Goal: Task Accomplishment & Management: Use online tool/utility

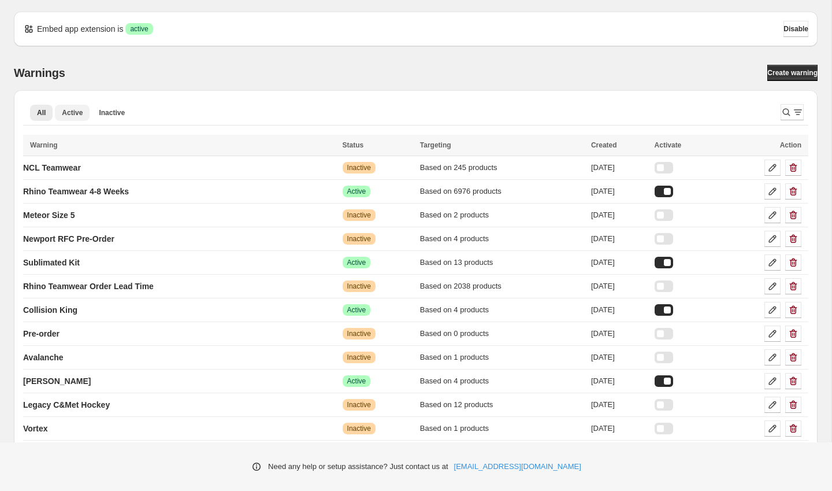
click at [66, 114] on span "Active" at bounding box center [72, 112] width 21 height 9
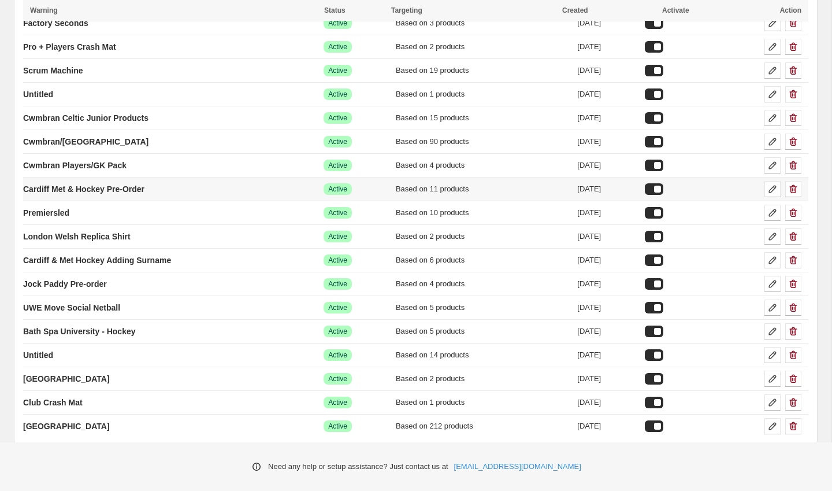
scroll to position [296, 0]
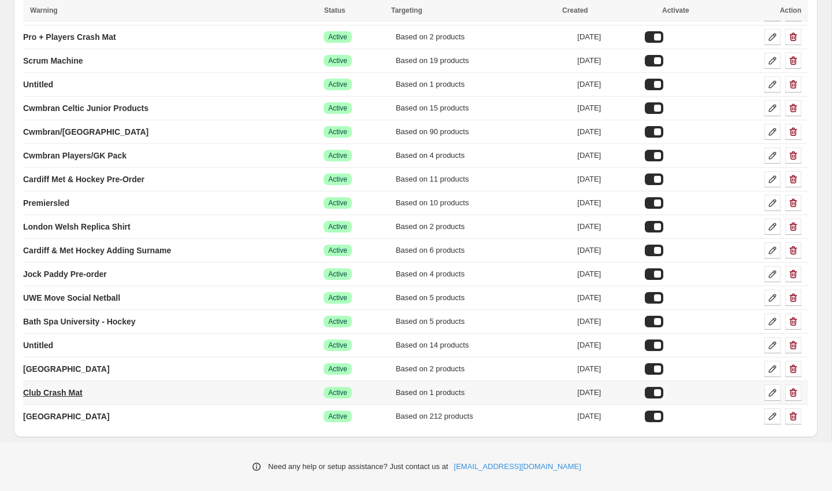
click at [83, 384] on link "Club Crash Mat" at bounding box center [53, 392] width 60 height 18
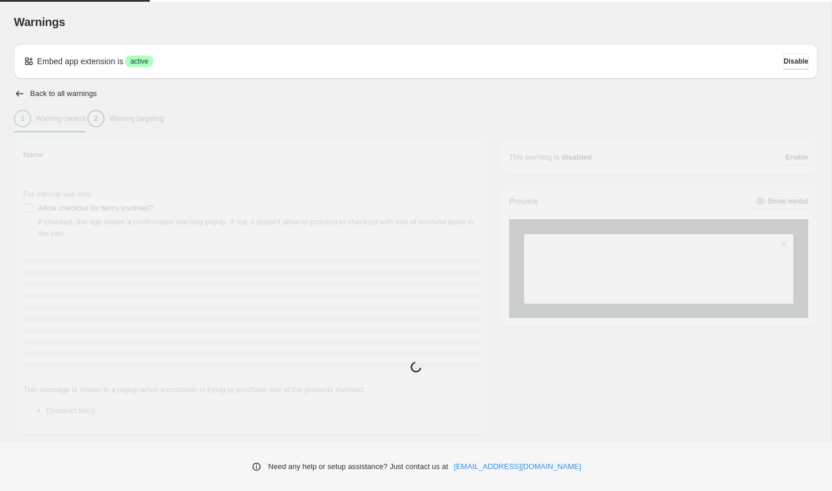
type input "**********"
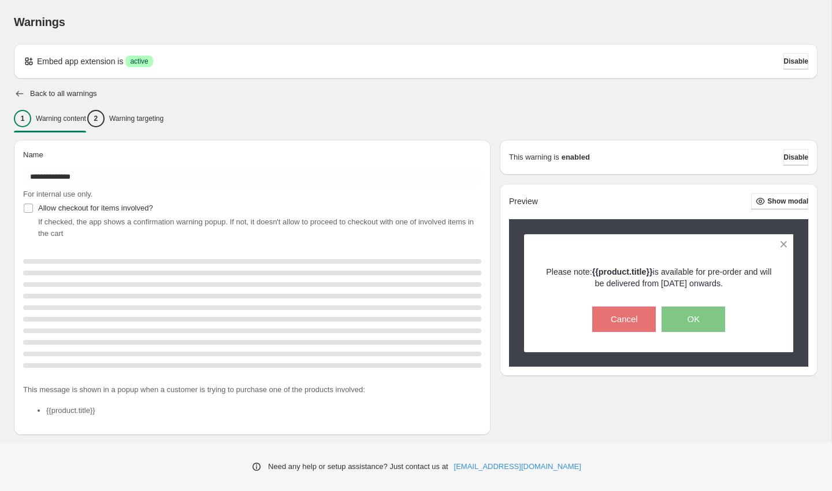
click at [21, 92] on icon "button" at bounding box center [20, 94] width 12 height 12
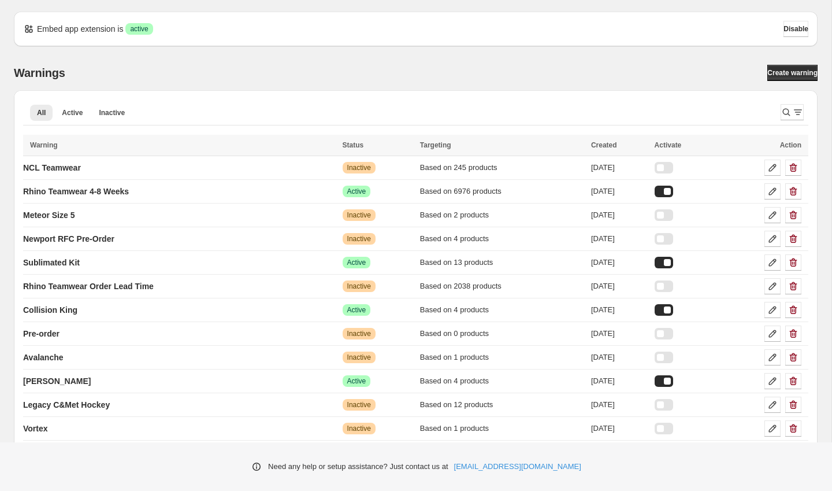
click at [73, 121] on div "All Active Inactive More views All Active Inactive More views" at bounding box center [397, 114] width 748 height 31
click at [73, 115] on span "Active" at bounding box center [72, 112] width 21 height 9
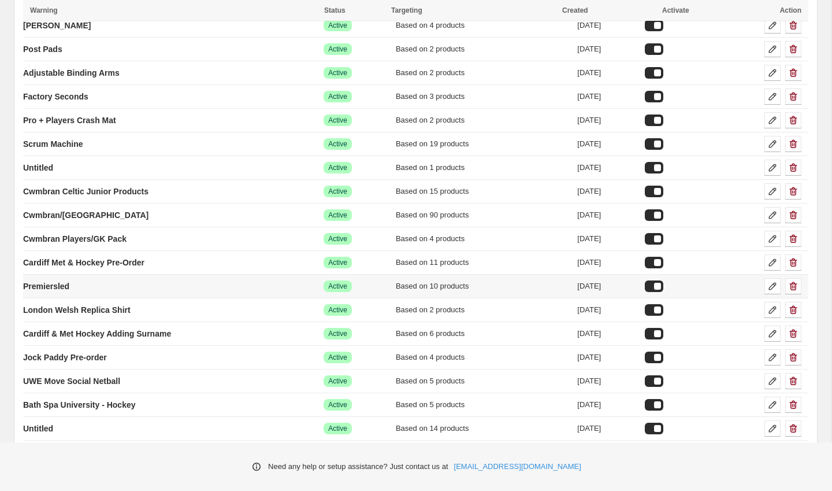
scroll to position [211, 0]
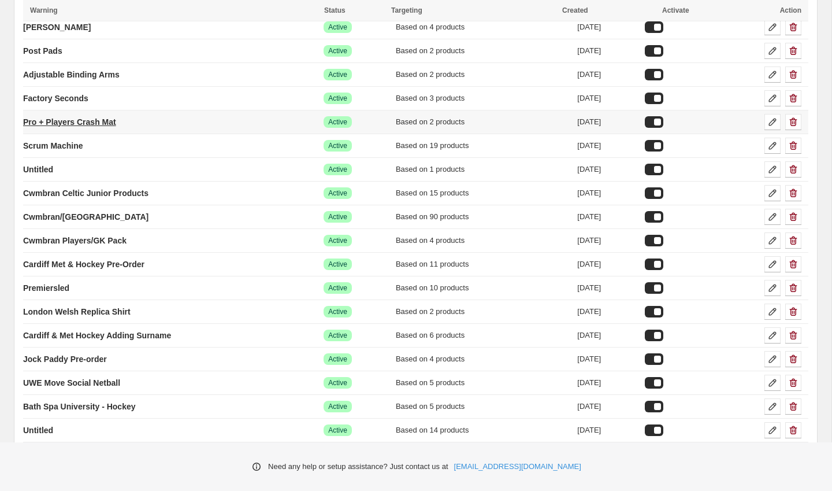
click at [91, 120] on p "Pro + Players Crash Mat" at bounding box center [69, 122] width 93 height 12
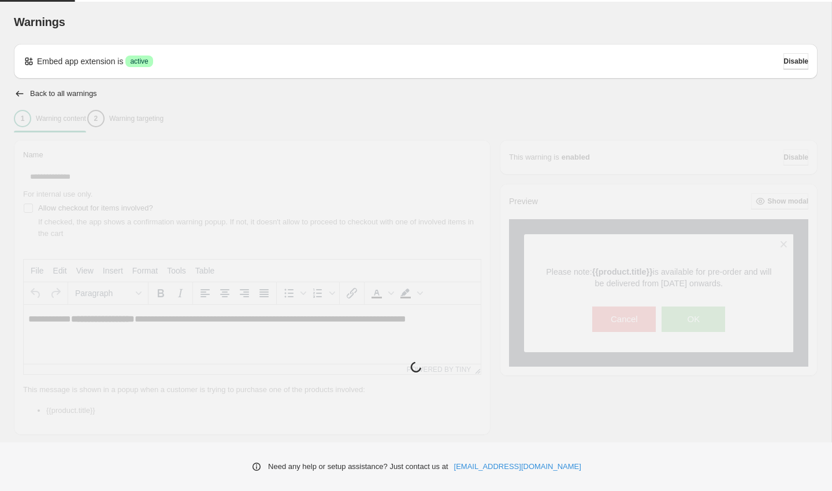
type input "**********"
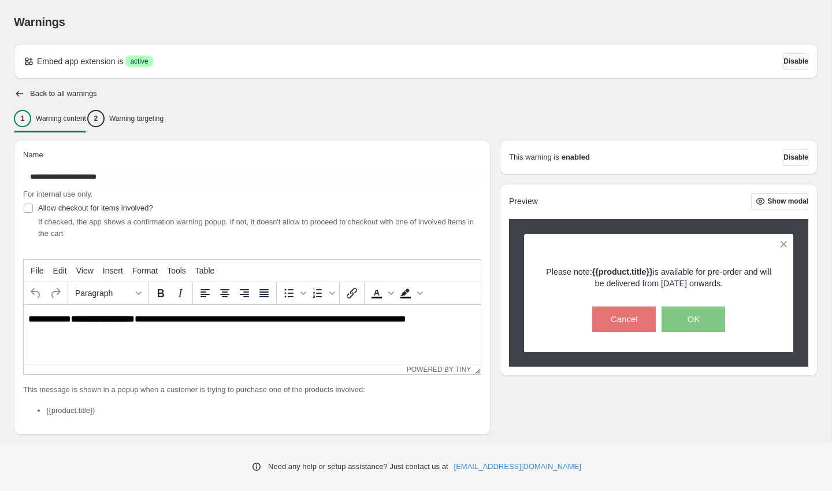
click at [801, 61] on span "Disable" at bounding box center [795, 61] width 25 height 9
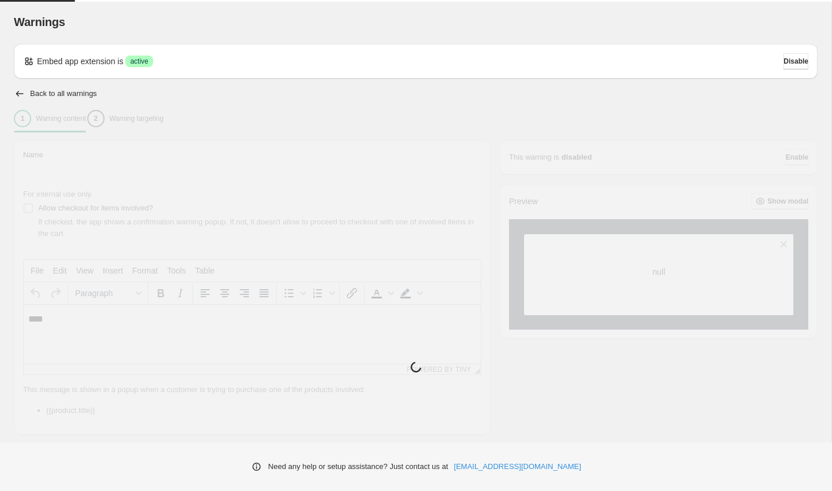
type input "**********"
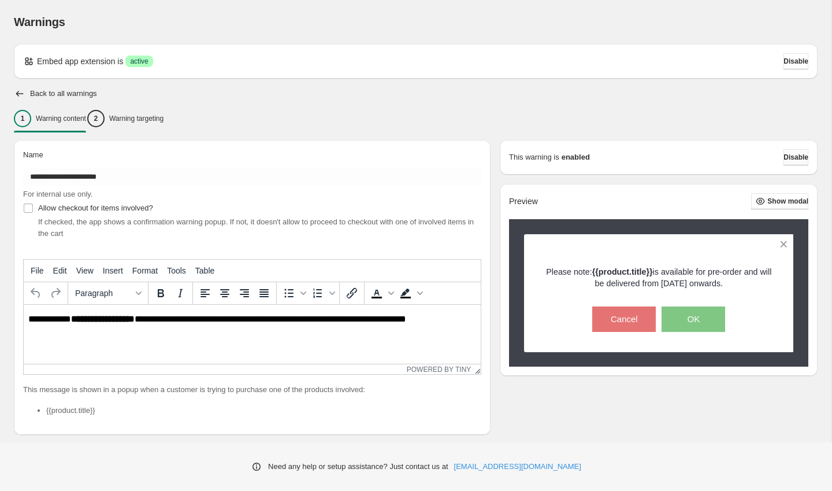
click at [783, 159] on span "Disable" at bounding box center [795, 157] width 25 height 9
click at [783, 155] on span "Disable" at bounding box center [795, 157] width 25 height 9
click at [17, 89] on icon "button" at bounding box center [20, 94] width 12 height 12
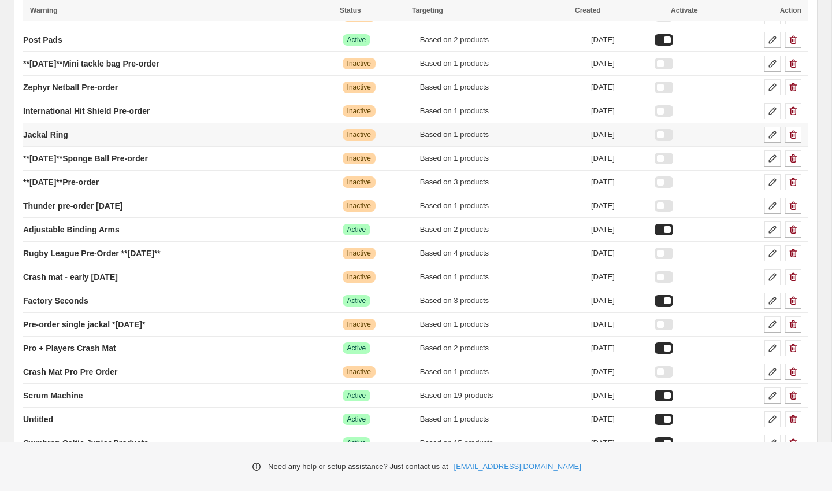
scroll to position [441, 0]
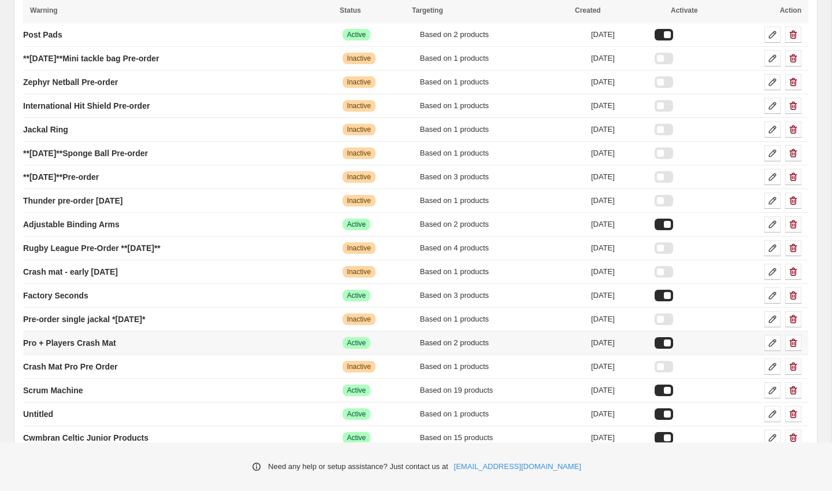
click at [673, 341] on div at bounding box center [664, 343] width 18 height 12
